Goal: Task Accomplishment & Management: Use online tool/utility

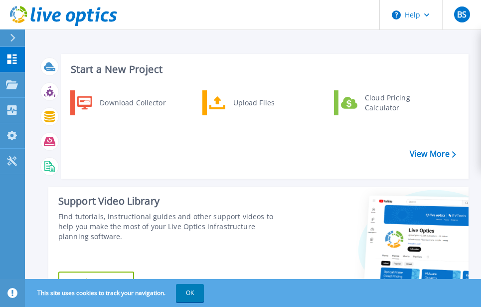
click at [12, 40] on icon at bounding box center [12, 38] width 5 height 8
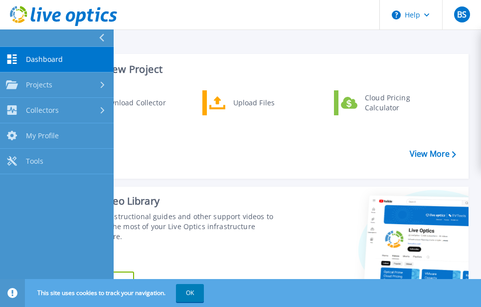
click at [25, 58] on link "Dashboard Dashboard" at bounding box center [57, 59] width 114 height 25
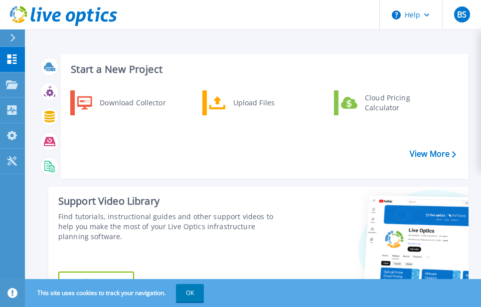
click at [9, 40] on div at bounding box center [17, 37] width 16 height 17
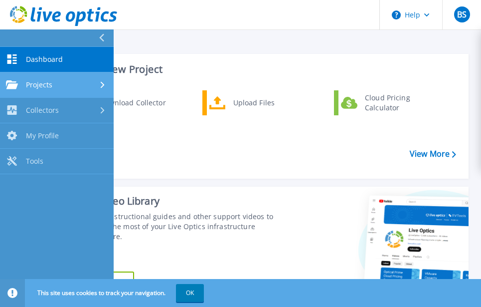
click at [31, 82] on span "Projects" at bounding box center [39, 84] width 26 height 9
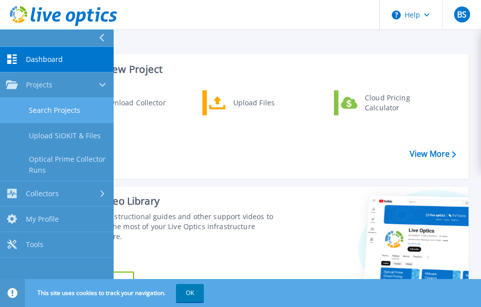
click at [47, 106] on link "Search Projects" at bounding box center [57, 110] width 114 height 25
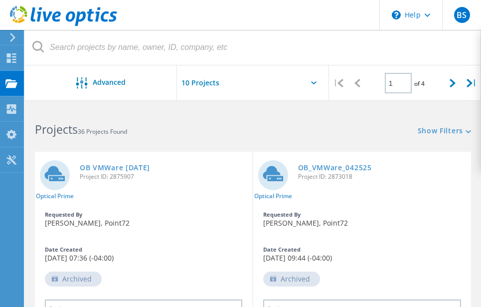
click at [316, 80] on div at bounding box center [253, 85] width 152 height 41
click at [421, 130] on link "Show Filters" at bounding box center [444, 131] width 53 height 8
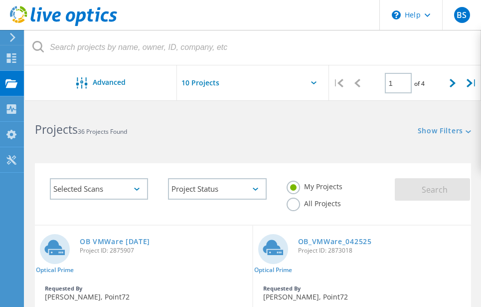
click at [134, 190] on icon at bounding box center [136, 188] width 5 height 3
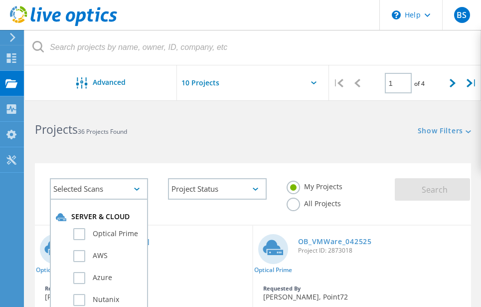
click at [292, 203] on label "All Projects" at bounding box center [314, 201] width 54 height 9
click at [0, 0] on input "All Projects" at bounding box center [0, 0] width 0 height 0
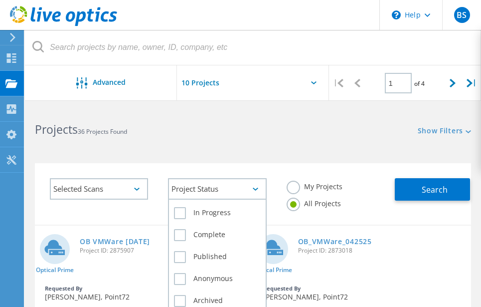
click at [203, 193] on div "Project Status" at bounding box center [217, 188] width 98 height 21
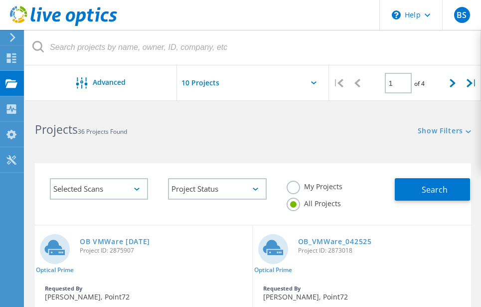
click at [126, 183] on div "Selected Scans" at bounding box center [99, 188] width 98 height 21
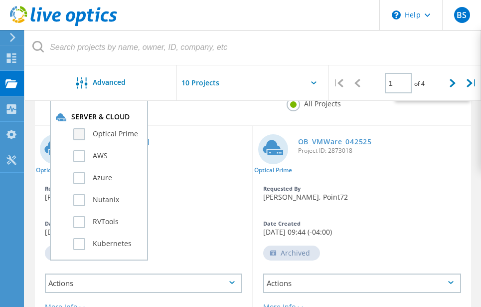
click at [110, 131] on label "Optical Prime" at bounding box center [107, 134] width 69 height 12
click at [0, 0] on input "Optical Prime" at bounding box center [0, 0] width 0 height 0
click at [411, 111] on div "Selected Scans 1 Server & Cloud Optical Prime AWS Azure Nutanix RVTools Kuberne…" at bounding box center [253, 93] width 436 height 61
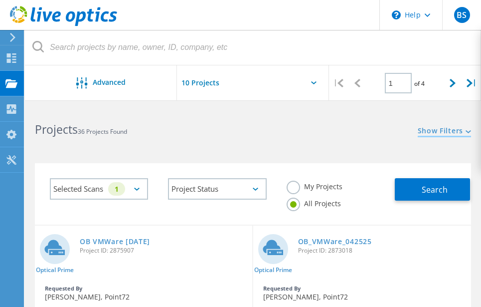
click at [425, 131] on link "Show Filters" at bounding box center [444, 131] width 53 height 8
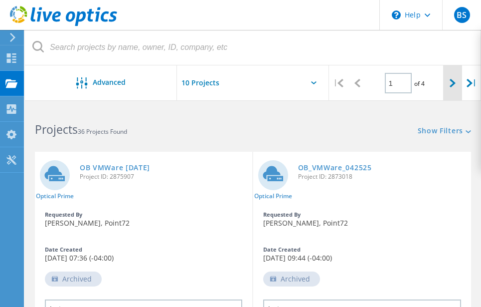
click at [455, 87] on icon at bounding box center [453, 83] width 6 height 8
type input "2"
